Goal: Navigation & Orientation: Find specific page/section

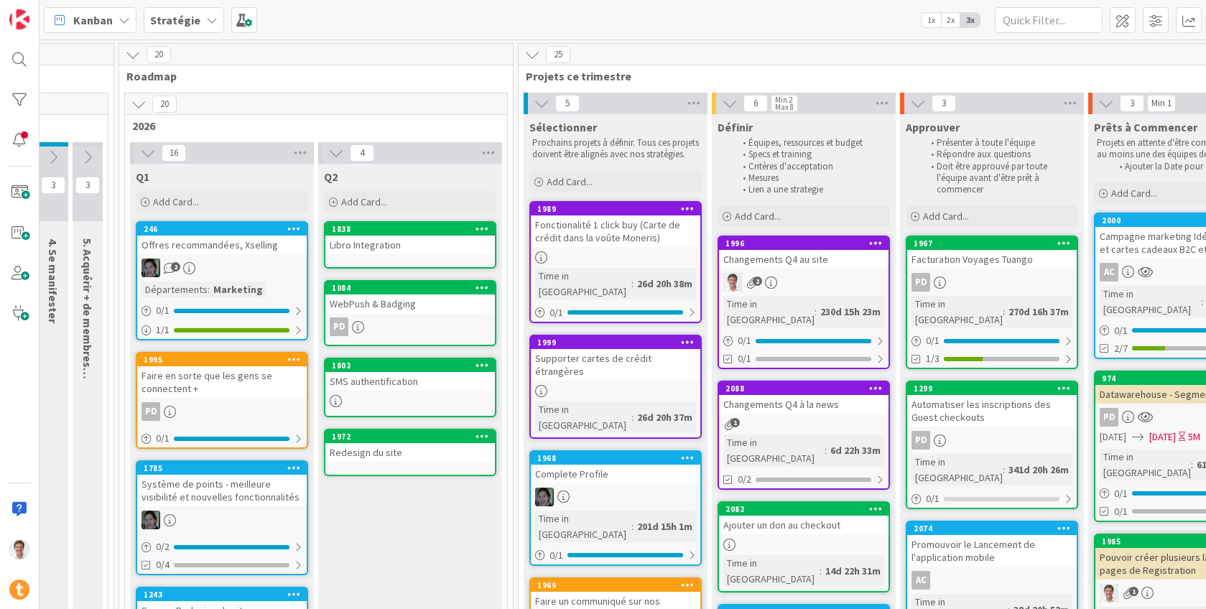
scroll to position [0, 1197]
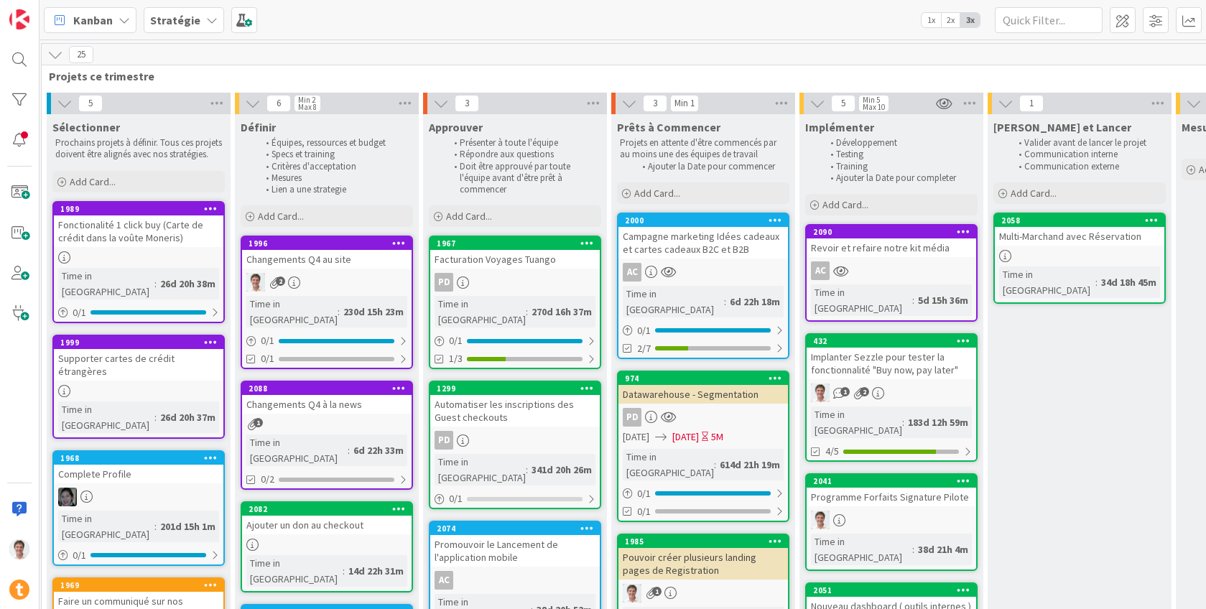
click at [682, 234] on div "Campagne marketing Idées cadeaux et cartes cadeaux B2C et B2B" at bounding box center [703, 243] width 170 height 32
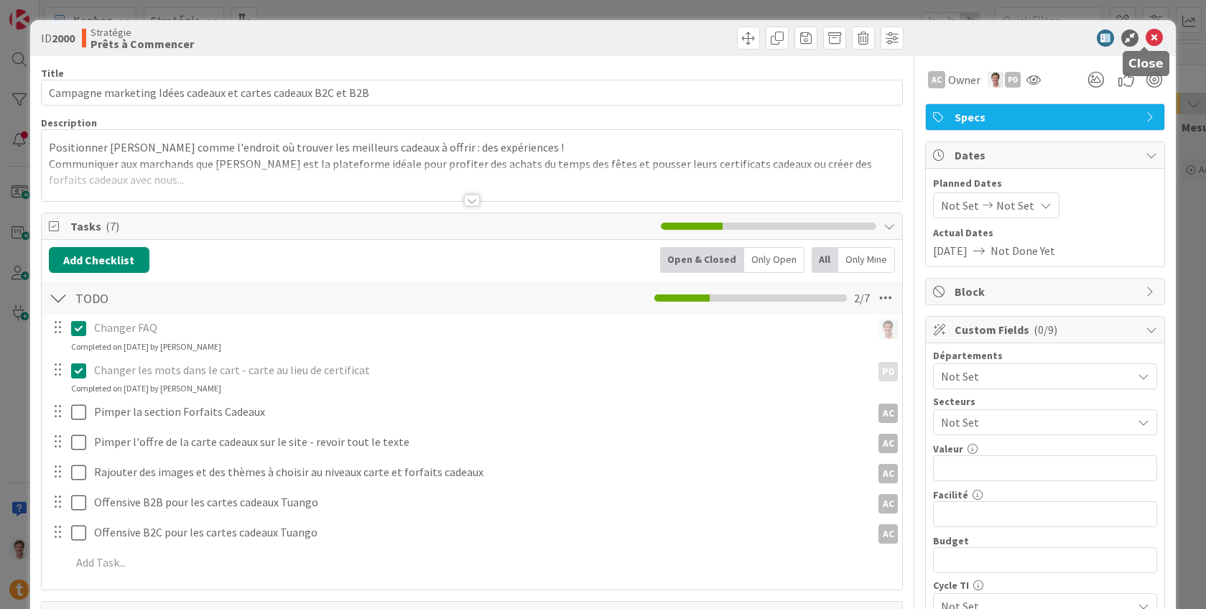
click at [1146, 37] on icon at bounding box center [1154, 37] width 17 height 17
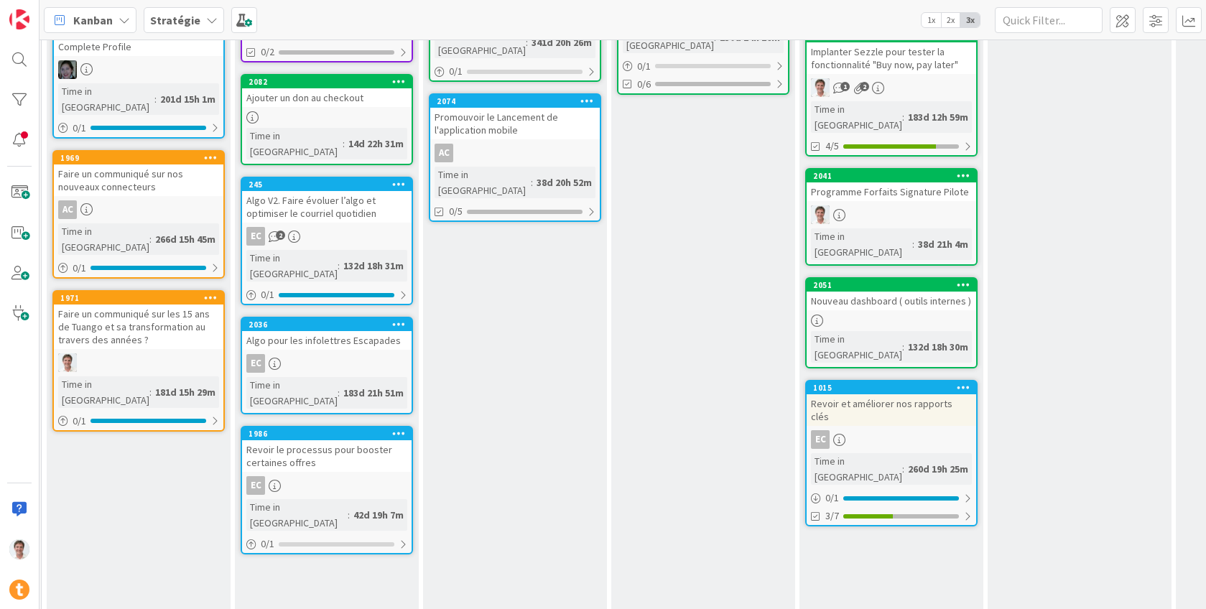
scroll to position [0, 1197]
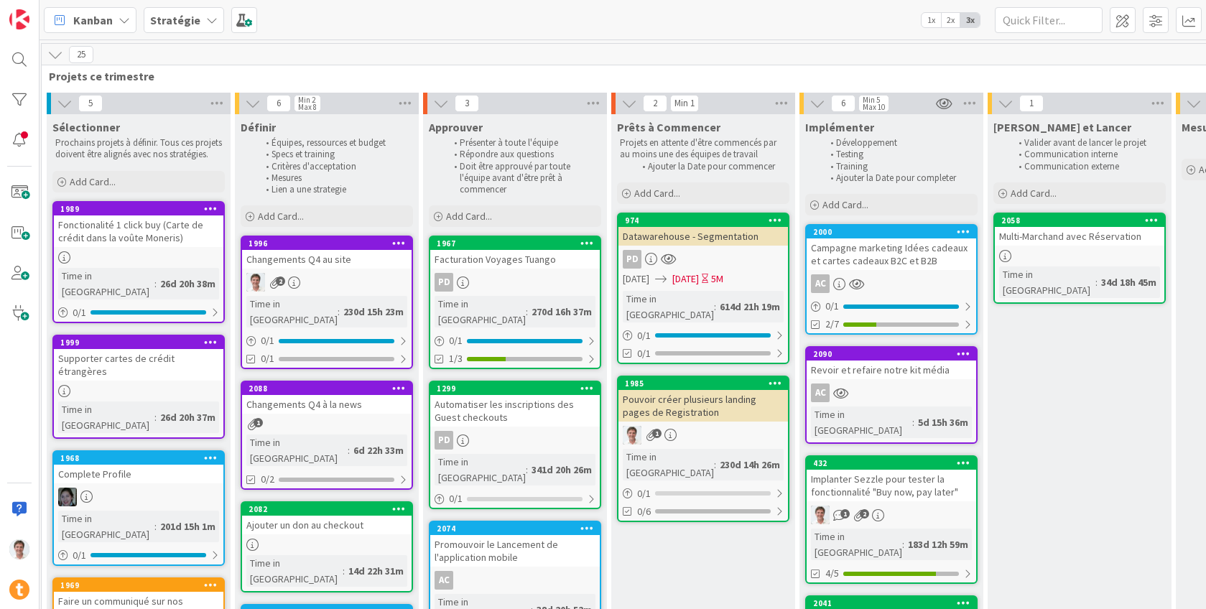
click at [903, 245] on div "Campagne marketing Idées cadeaux et cartes cadeaux B2C et B2B" at bounding box center [892, 254] width 170 height 32
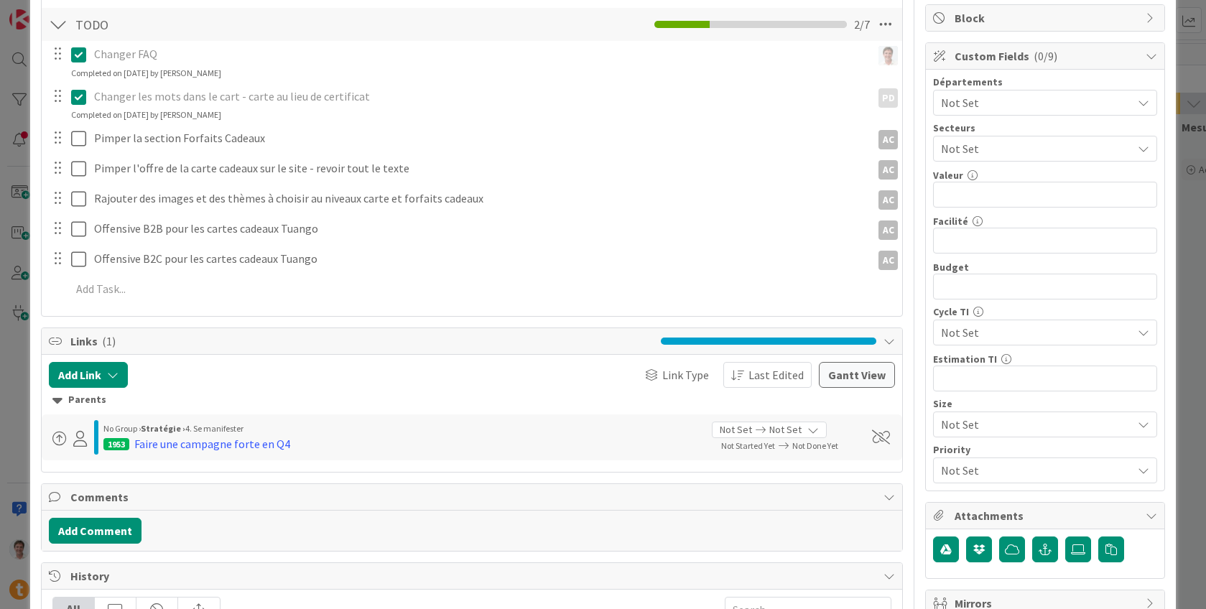
scroll to position [277, 0]
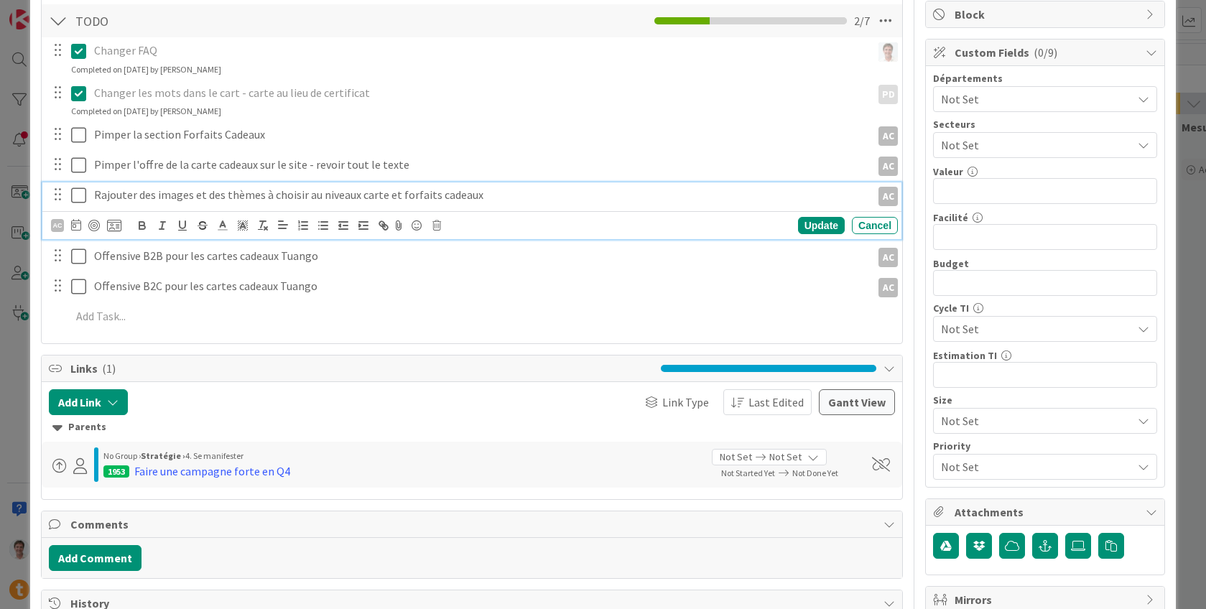
click at [80, 195] on icon at bounding box center [78, 195] width 15 height 17
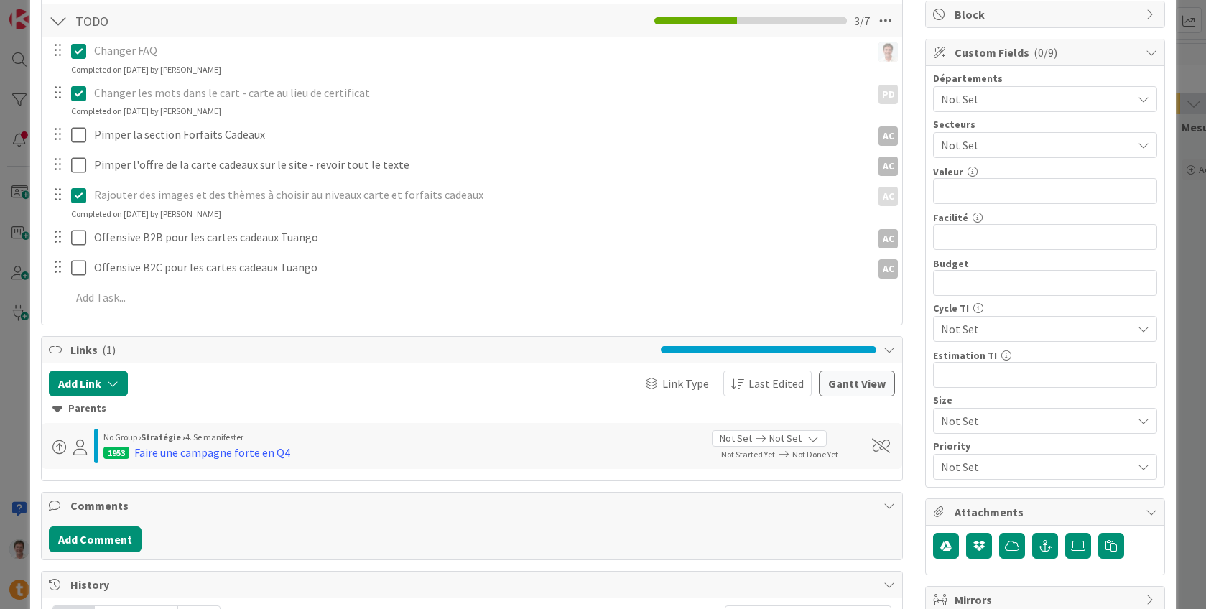
scroll to position [0, 0]
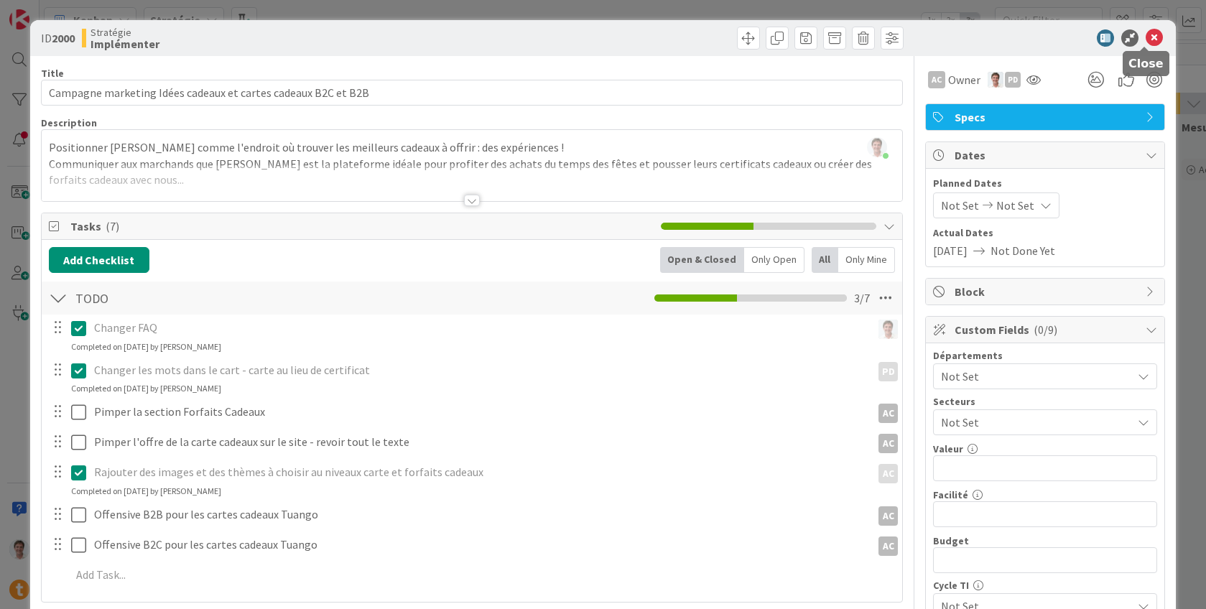
click at [1146, 35] on icon at bounding box center [1154, 37] width 17 height 17
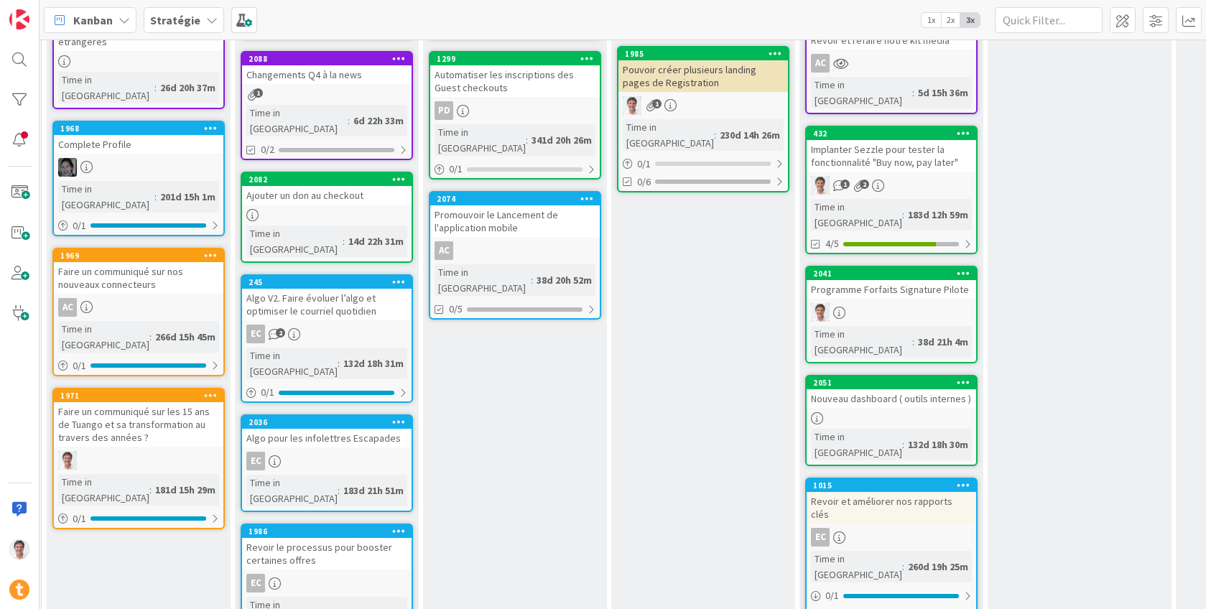
scroll to position [427, 1197]
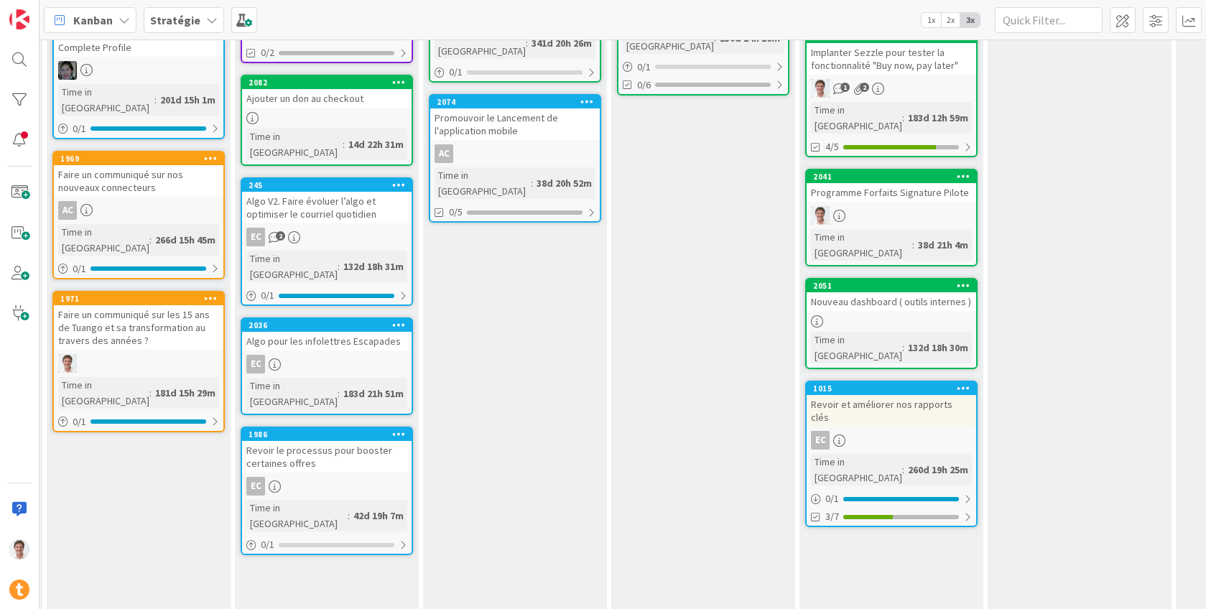
click at [126, 165] on div "Faire un communiqué sur nos nouveaux connecteurs" at bounding box center [139, 181] width 170 height 32
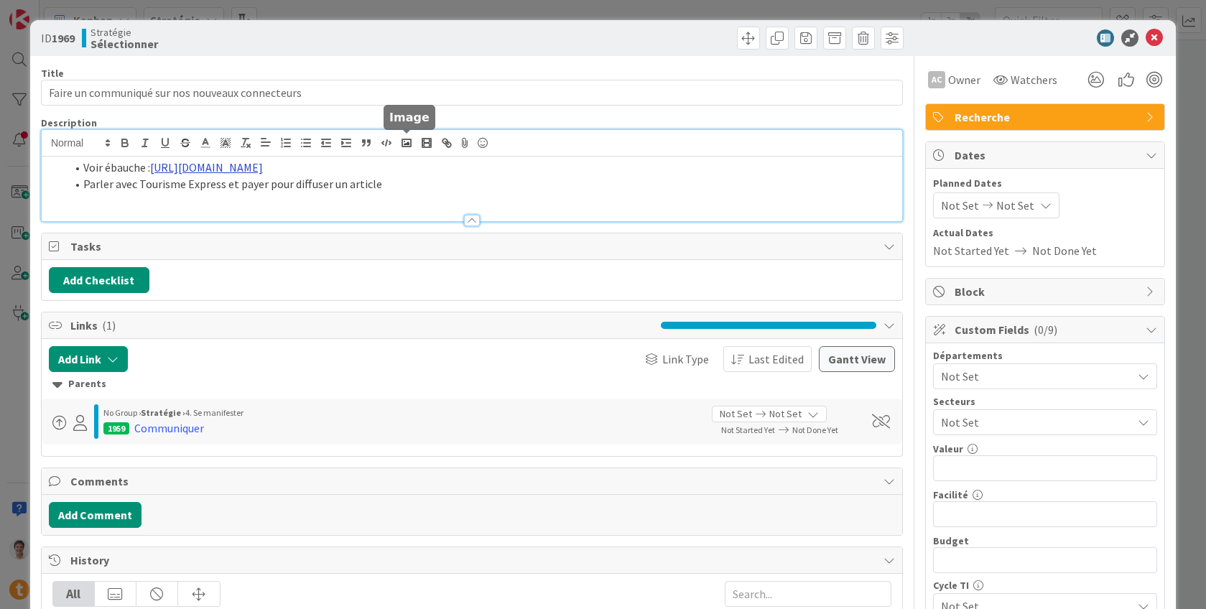
click at [397, 148] on div "Voir ébauche : [URL][DOMAIN_NAME] Parler avec Tourisme Express et payer pour di…" at bounding box center [472, 175] width 861 height 91
click at [392, 193] on link "[URL][DOMAIN_NAME]" at bounding box center [372, 195] width 98 height 19
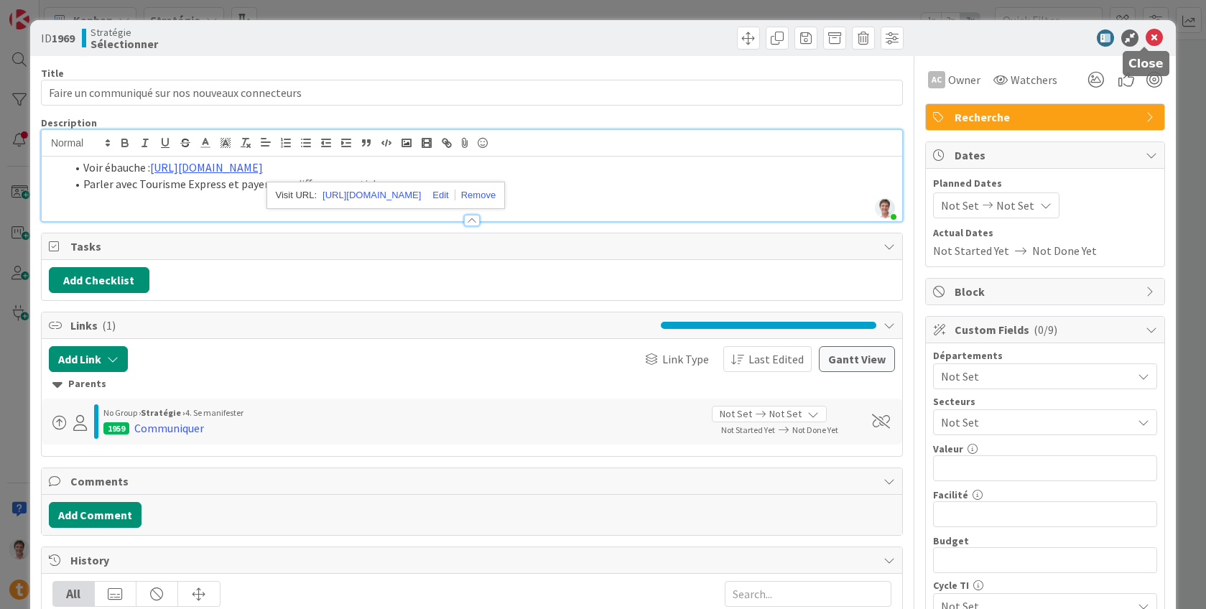
click at [1146, 42] on icon at bounding box center [1154, 37] width 17 height 17
